Goal: Information Seeking & Learning: Learn about a topic

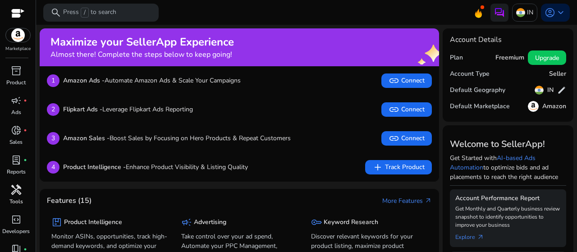
click at [17, 184] on span "handyman" at bounding box center [16, 189] width 11 height 11
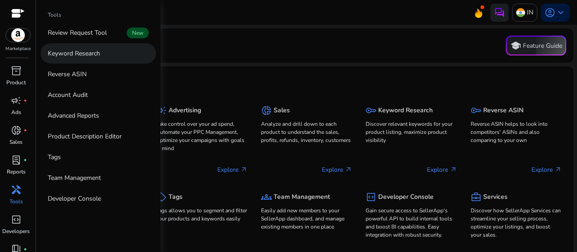
click at [90, 51] on p "Keyword Research" at bounding box center [74, 53] width 52 height 9
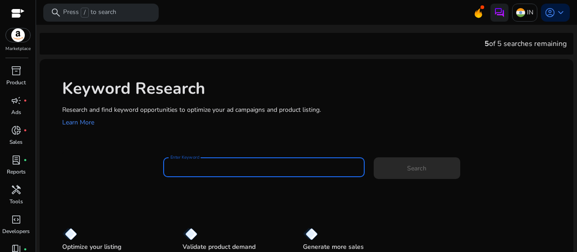
click at [252, 167] on input "Enter Keyword" at bounding box center [263, 167] width 187 height 10
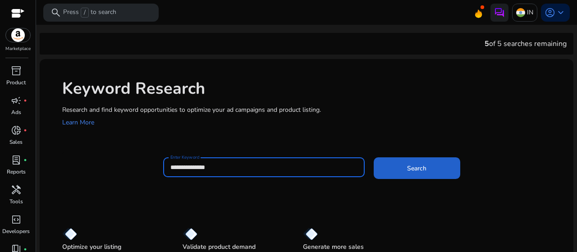
type input "**********"
click at [404, 173] on span at bounding box center [416, 168] width 86 height 22
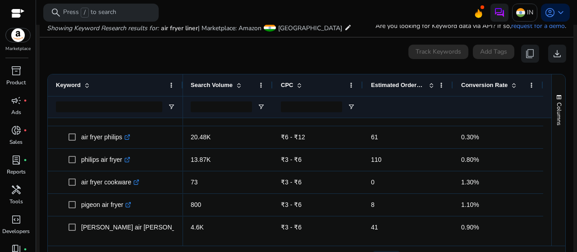
scroll to position [523, 0]
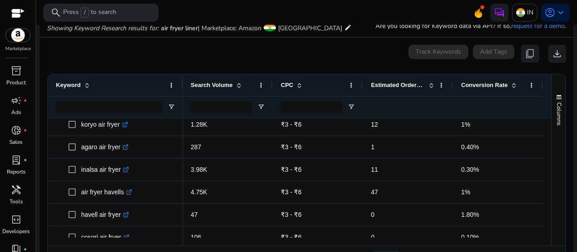
click at [544, 158] on div at bounding box center [547, 177] width 8 height 119
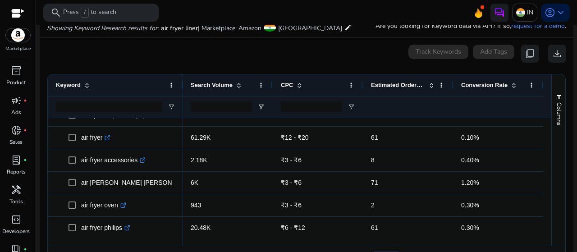
scroll to position [0, 0]
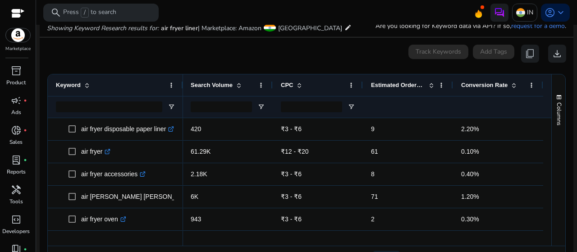
click at [545, 126] on div at bounding box center [547, 177] width 8 height 119
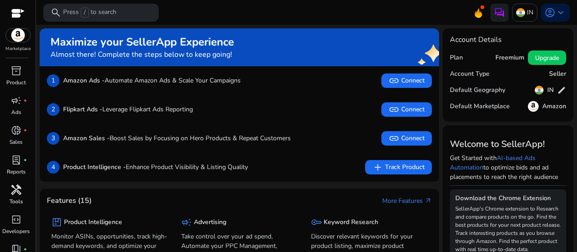
click at [12, 182] on div "handyman" at bounding box center [16, 189] width 25 height 14
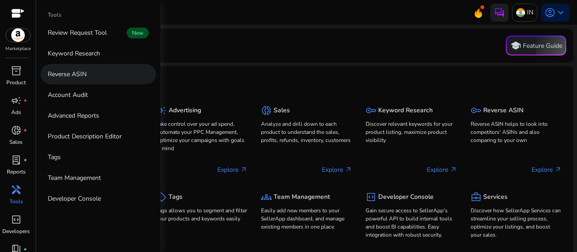
click at [93, 77] on link "Reverse ASIN" at bounding box center [98, 74] width 115 height 20
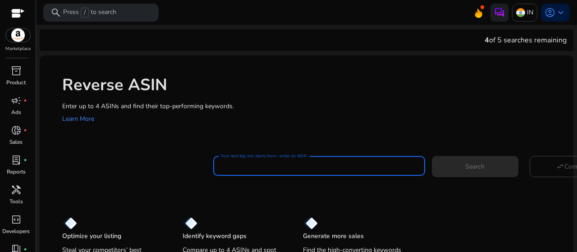
click at [341, 166] on input "Your next big win starts here—enter an ASIN" at bounding box center [318, 166] width 197 height 10
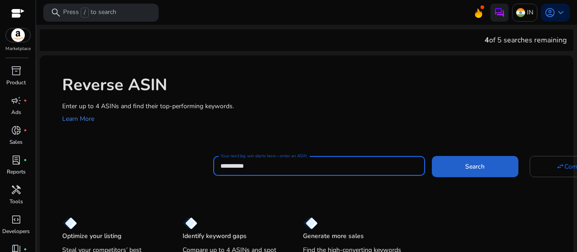
type input "**********"
click at [463, 159] on span at bounding box center [475, 166] width 86 height 22
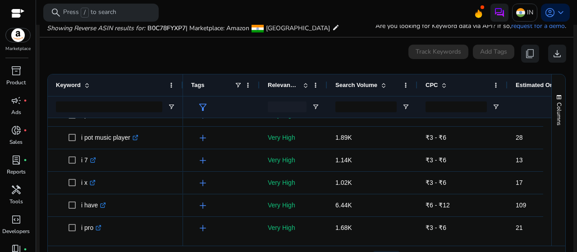
scroll to position [314, 0]
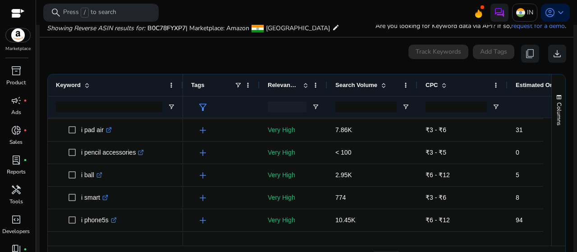
drag, startPoint x: 551, startPoint y: 143, endPoint x: 545, endPoint y: 144, distance: 6.4
click at [545, 144] on div "Keyword Tags Relevance Score CPC" at bounding box center [306, 159] width 517 height 171
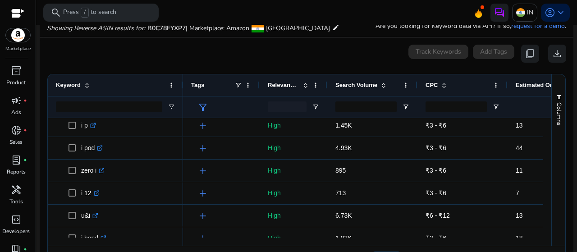
scroll to position [0, 0]
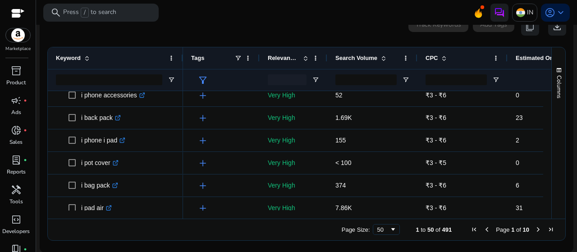
click at [541, 228] on span "Page 1 of 10" at bounding box center [512, 229] width 89 height 7
drag, startPoint x: 541, startPoint y: 228, endPoint x: 547, endPoint y: 230, distance: 5.7
click at [547, 230] on span "Page 1 of 10" at bounding box center [512, 229] width 89 height 7
click at [547, 230] on span "Last Page" at bounding box center [550, 229] width 7 height 7
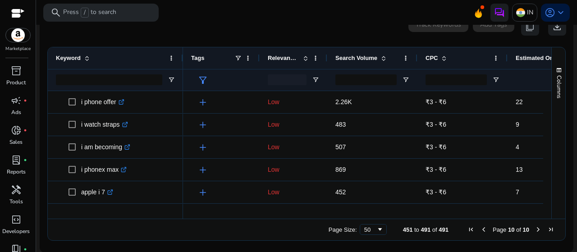
click at [547, 230] on span "Last Page" at bounding box center [550, 229] width 7 height 7
click at [480, 231] on span "Previous Page" at bounding box center [483, 229] width 7 height 7
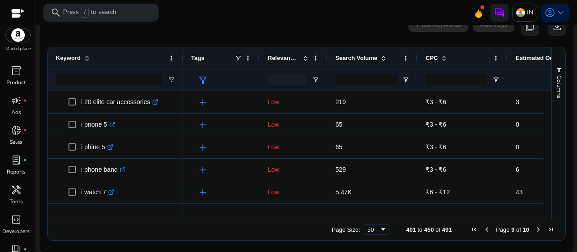
click at [470, 232] on span "First Page" at bounding box center [473, 229] width 7 height 7
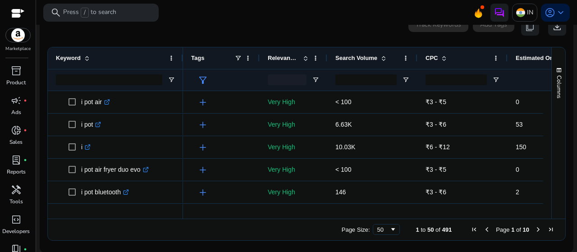
click at [534, 227] on span "Next Page" at bounding box center [537, 229] width 7 height 7
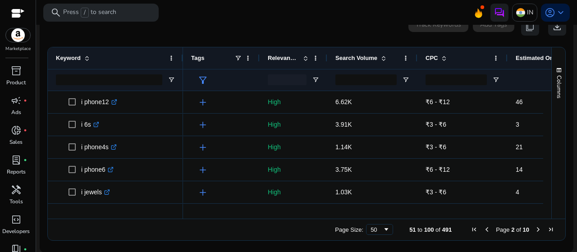
click at [534, 227] on span "Next Page" at bounding box center [537, 229] width 7 height 7
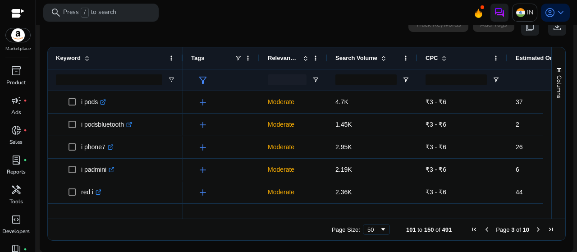
click at [574, 93] on mat-sidenav-content "**********" at bounding box center [306, 126] width 541 height 252
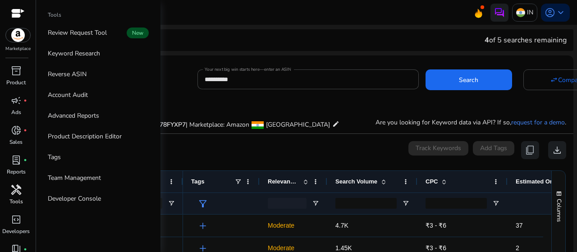
click at [5, 200] on link "handyman Tools" at bounding box center [16, 197] width 32 height 30
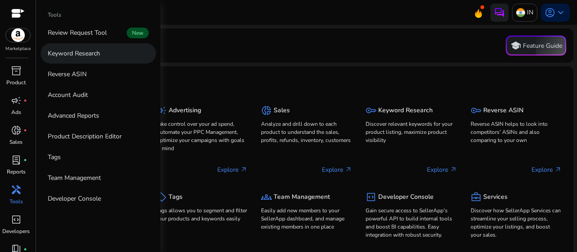
click at [59, 57] on p "Keyword Research" at bounding box center [74, 53] width 52 height 9
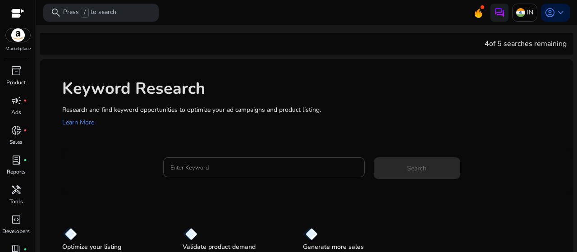
click at [227, 165] on input "Enter Keyword" at bounding box center [263, 167] width 187 height 10
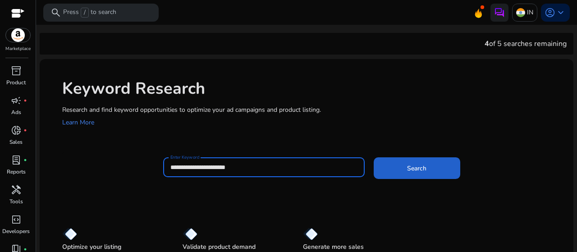
type input "**********"
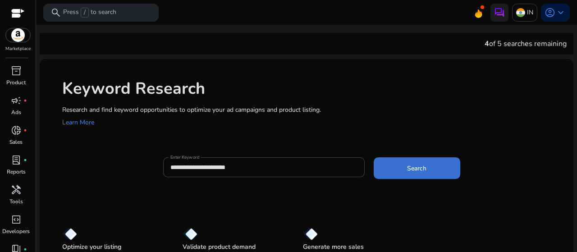
click at [406, 175] on span at bounding box center [416, 168] width 86 height 22
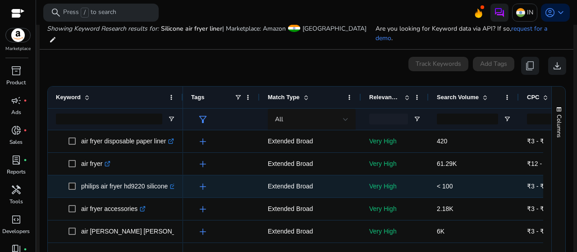
scroll to position [107, 0]
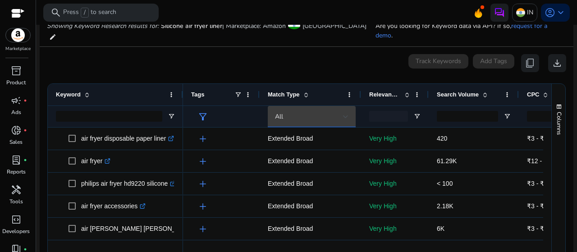
click at [340, 111] on div "All" at bounding box center [311, 116] width 73 height 11
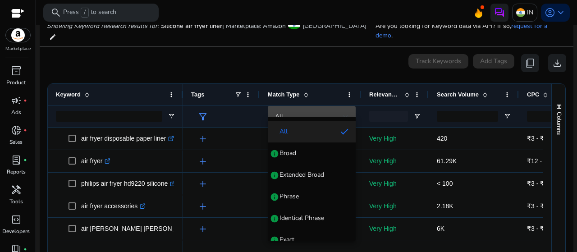
click at [330, 106] on div at bounding box center [288, 126] width 577 height 252
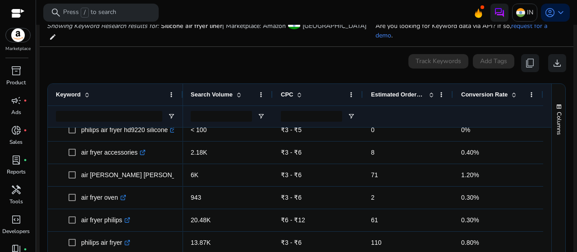
scroll to position [59, 0]
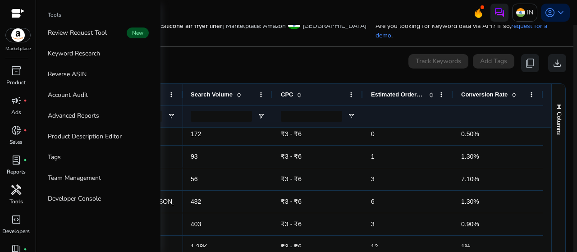
click at [10, 195] on div "handyman" at bounding box center [16, 189] width 25 height 14
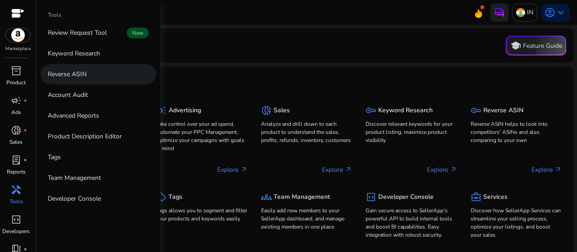
click at [77, 82] on link "Reverse ASIN" at bounding box center [98, 74] width 115 height 20
